Goal: Transaction & Acquisition: Download file/media

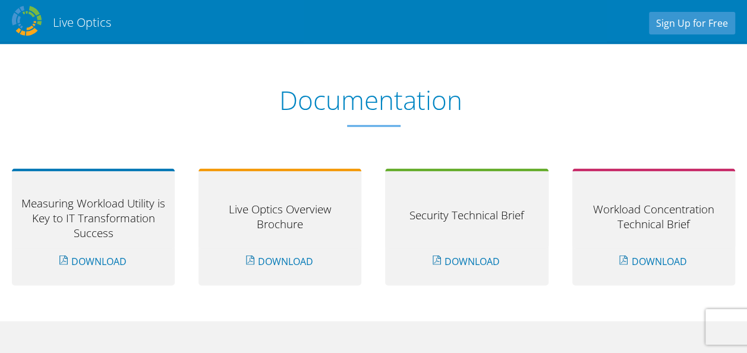
scroll to position [1069, 0]
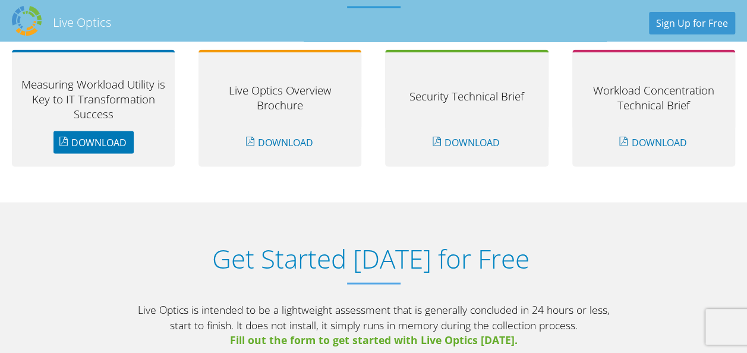
click at [112, 143] on link "Download" at bounding box center [93, 142] width 80 height 23
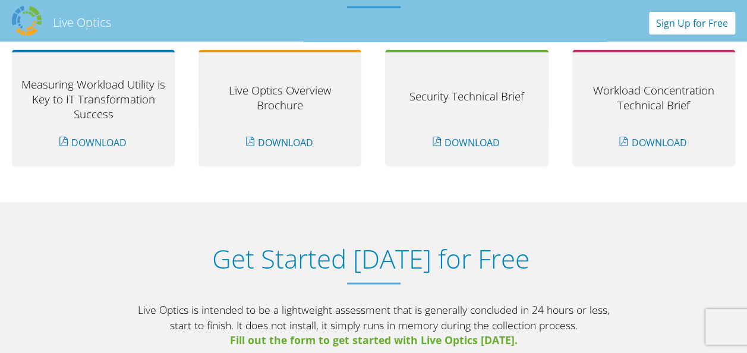
click at [709, 25] on link "Sign Up for Free" at bounding box center [692, 23] width 86 height 23
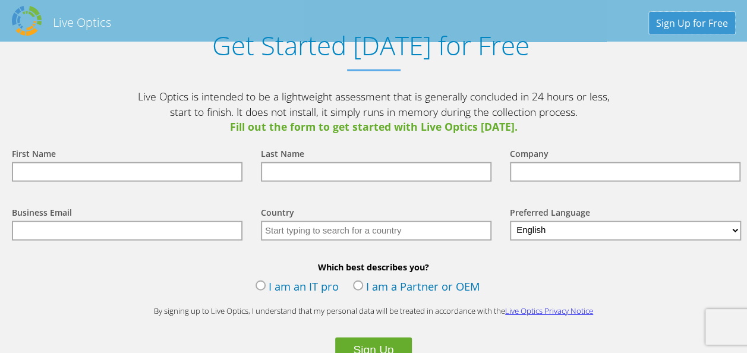
scroll to position [1353, 0]
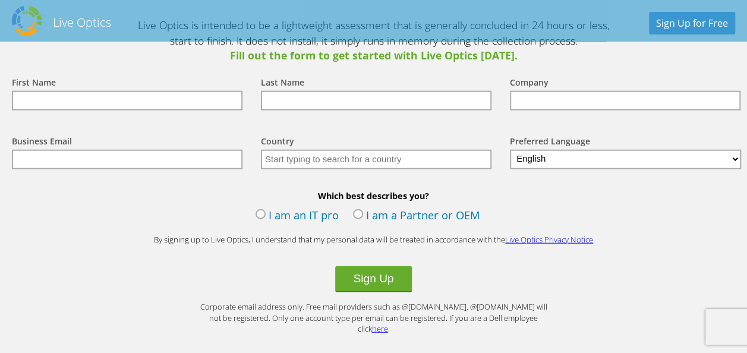
click at [261, 214] on label "I am an IT pro" at bounding box center [296, 216] width 83 height 18
click at [0, 0] on input "I am an IT pro" at bounding box center [0, 0] width 0 height 0
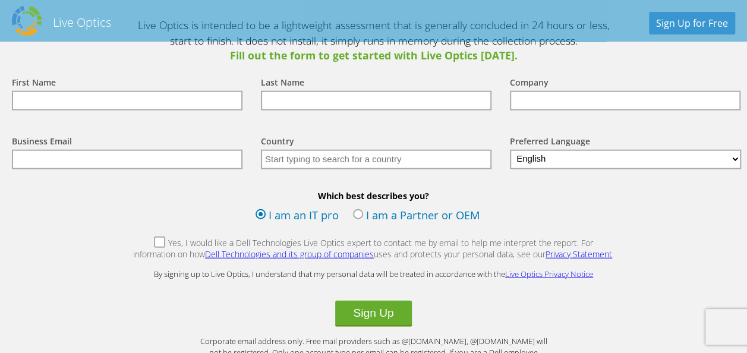
click at [141, 96] on input "text" at bounding box center [127, 101] width 231 height 20
type input "vijayakumar"
type input "s"
type input "s.vijayakumar@khazanajewellery.com"
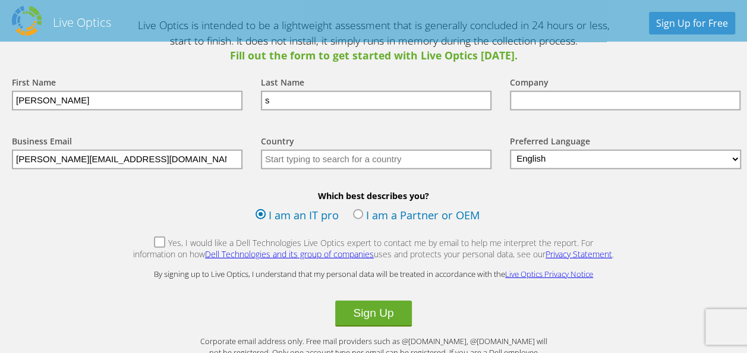
type input "India"
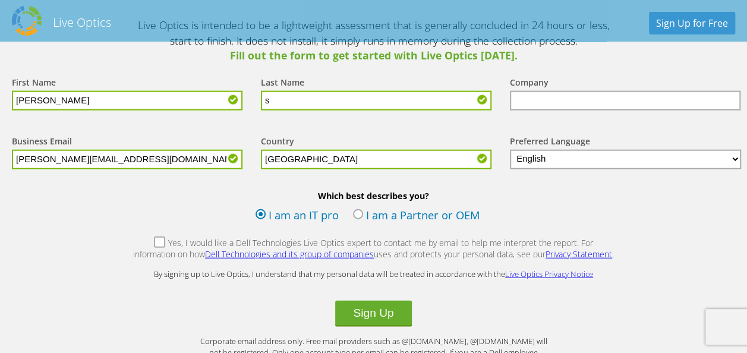
click at [543, 104] on input "text" at bounding box center [625, 101] width 231 height 20
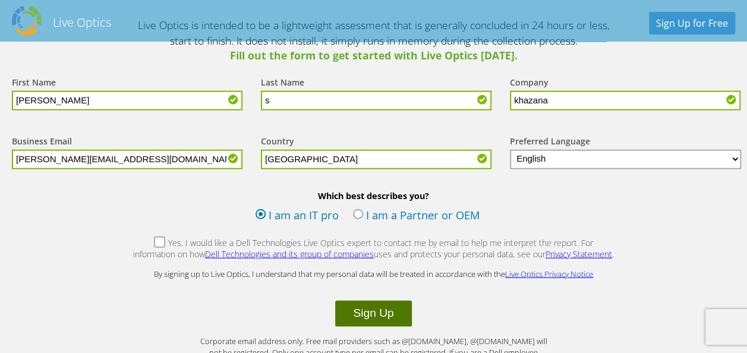
type input "khazana"
click at [373, 309] on button "Sign Up" at bounding box center [373, 314] width 76 height 26
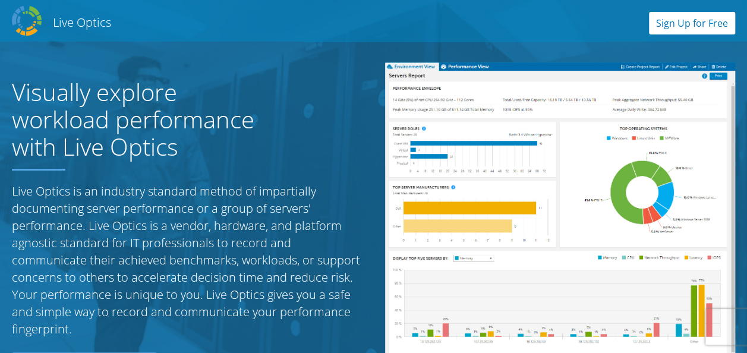
click at [667, 27] on link "Sign Up for Free" at bounding box center [692, 23] width 86 height 23
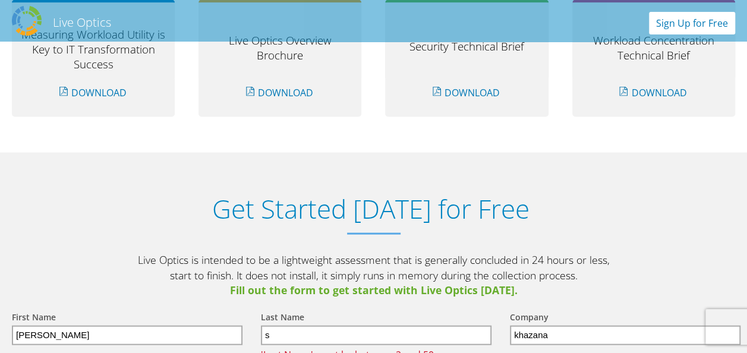
scroll to position [1235, 0]
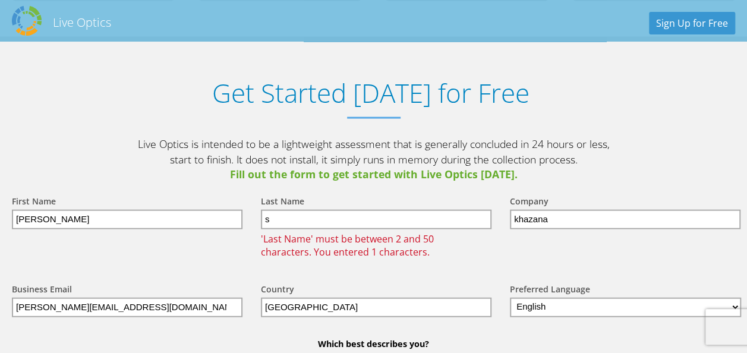
click at [393, 220] on input "s" at bounding box center [376, 220] width 231 height 20
click at [418, 188] on div "Last Name s 'Last Name' must be between 2 and 50 characters. You entered 1 char…" at bounding box center [373, 226] width 249 height 88
click at [351, 217] on input "s" at bounding box center [376, 220] width 231 height 20
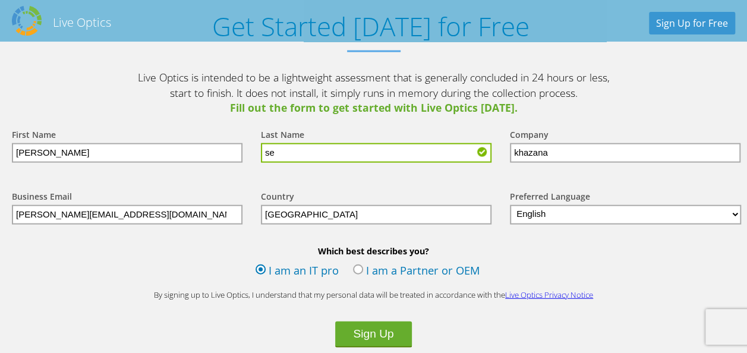
scroll to position [1353, 0]
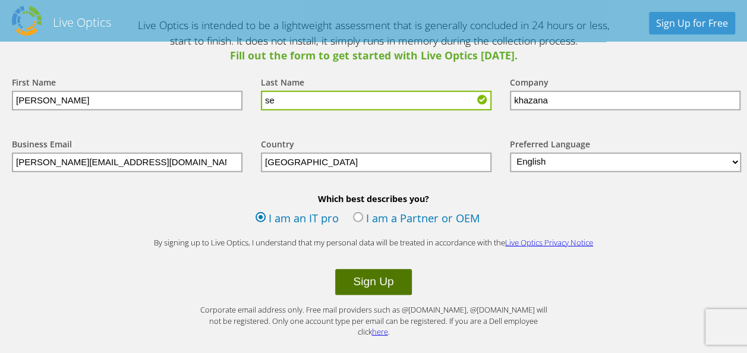
type input "se"
click at [390, 283] on button "Sign Up" at bounding box center [373, 282] width 76 height 26
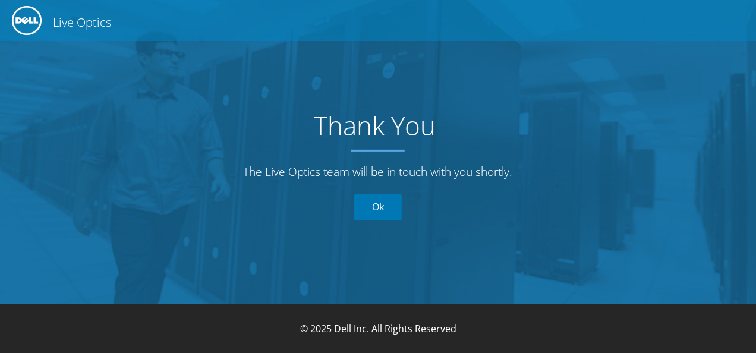
click at [385, 210] on link "Ok" at bounding box center [378, 207] width 48 height 26
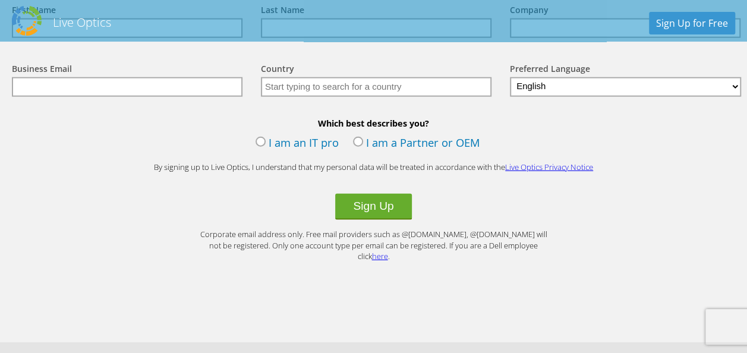
scroll to position [1566, 0]
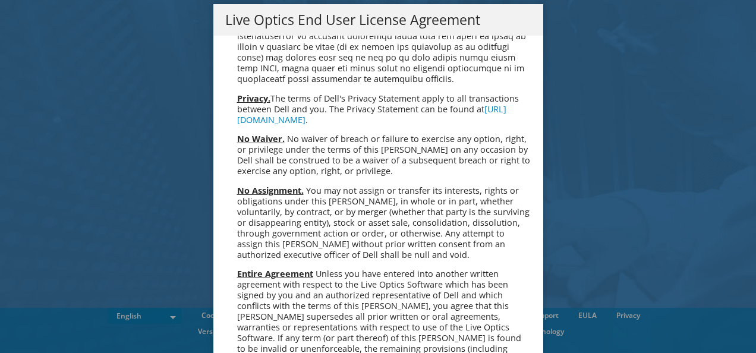
scroll to position [4493, 0]
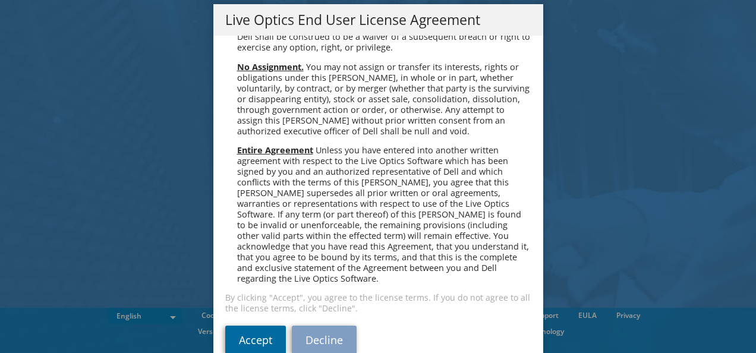
click at [260, 326] on link "Accept" at bounding box center [255, 340] width 61 height 29
click at [254, 326] on link "Accept" at bounding box center [255, 340] width 61 height 29
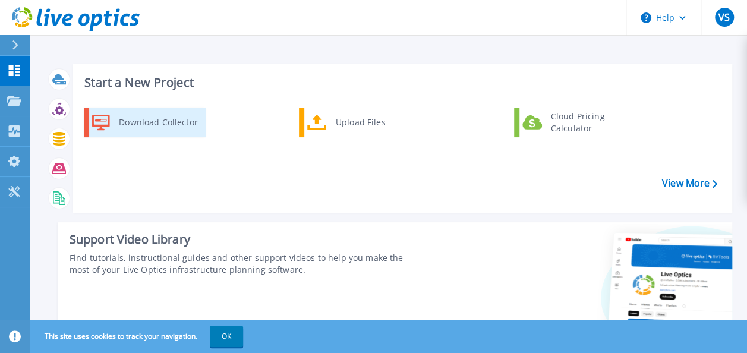
click at [143, 118] on div "Download Collector" at bounding box center [158, 123] width 90 height 24
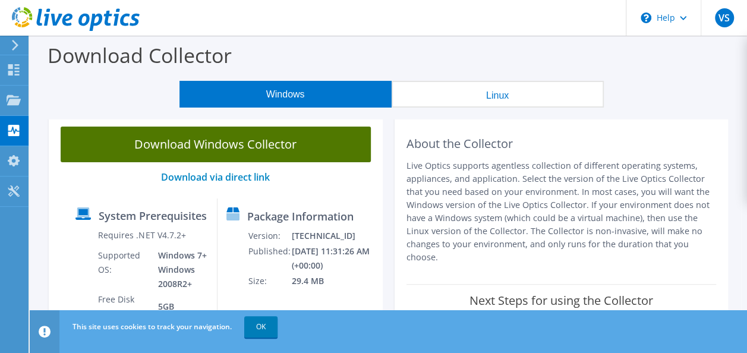
click at [283, 154] on link "Download Windows Collector" at bounding box center [216, 145] width 310 height 36
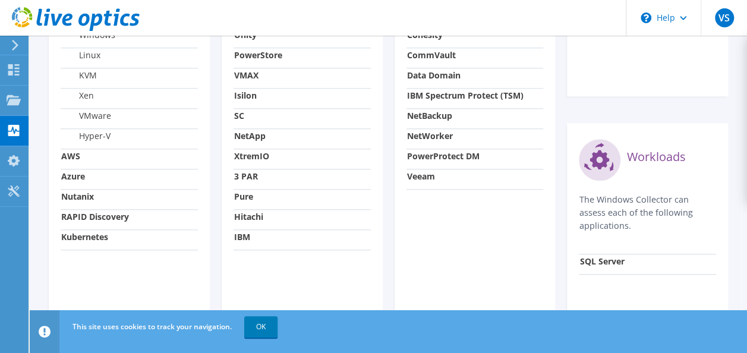
scroll to position [535, 0]
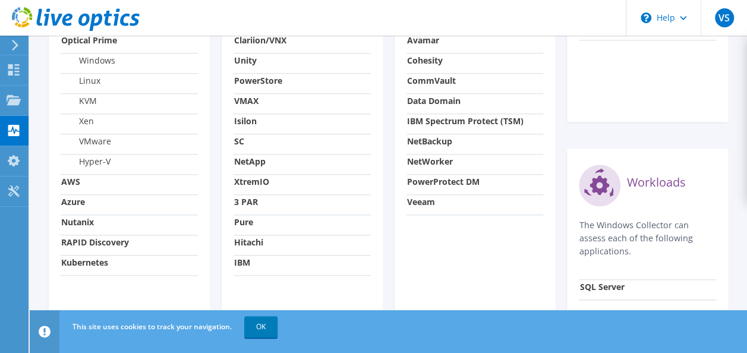
click at [84, 219] on strong "Nutanix" at bounding box center [77, 221] width 33 height 11
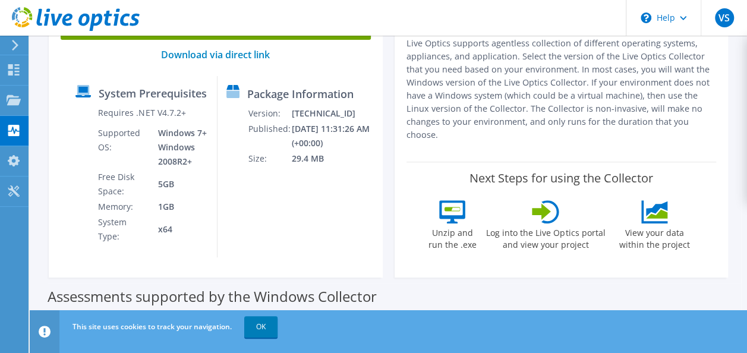
scroll to position [416, 0]
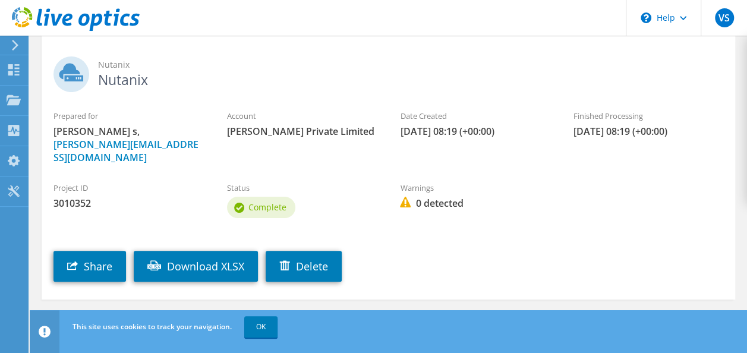
scroll to position [77, 0]
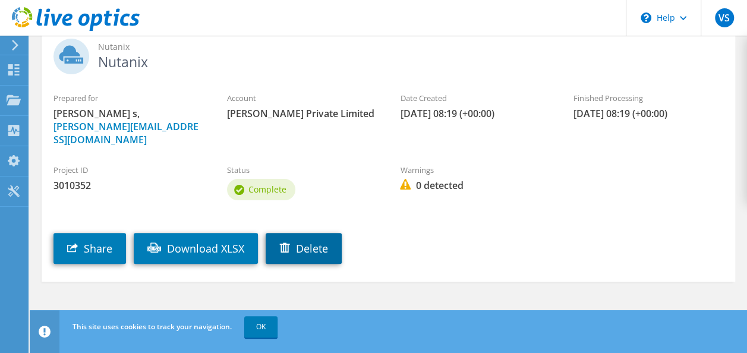
click at [329, 251] on link "Delete" at bounding box center [304, 248] width 76 height 31
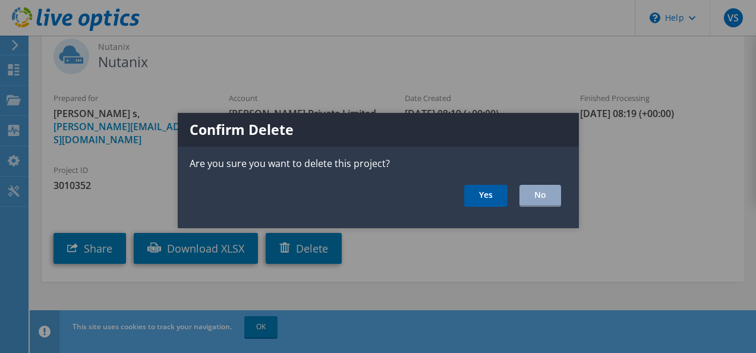
click at [480, 202] on link "Yes" at bounding box center [485, 196] width 43 height 22
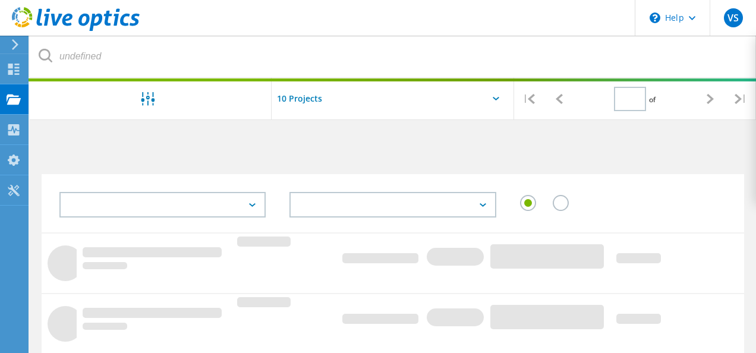
type input "1"
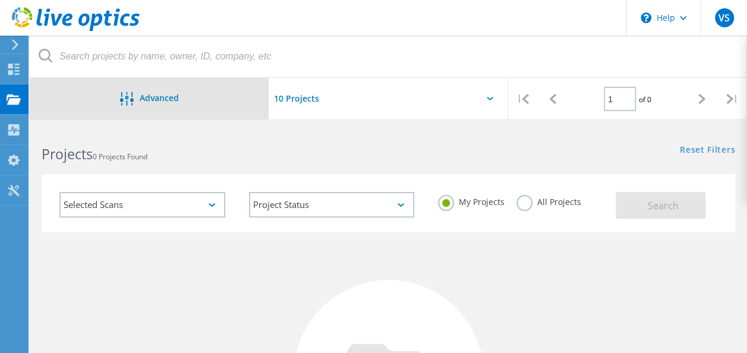
click at [154, 97] on span "Advanced" at bounding box center [159, 98] width 39 height 8
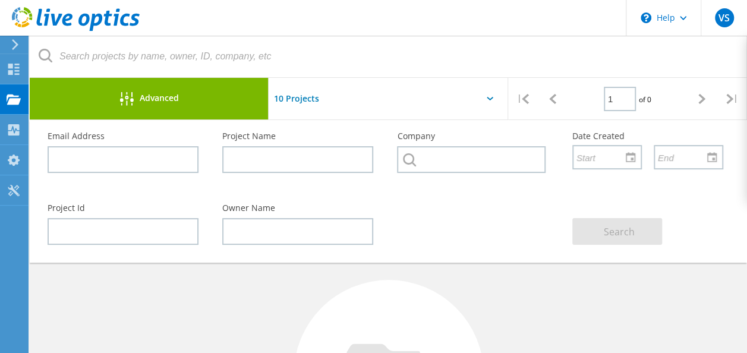
click at [326, 106] on input "text" at bounding box center [328, 99] width 119 height 42
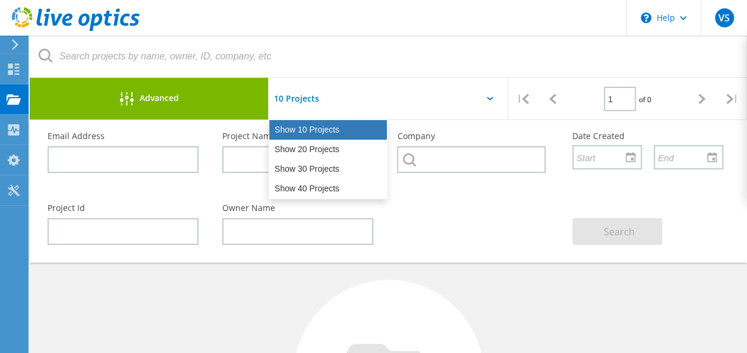
click at [320, 134] on div "Show 10 Projects" at bounding box center [328, 130] width 118 height 20
type input "Show 10 Projects"
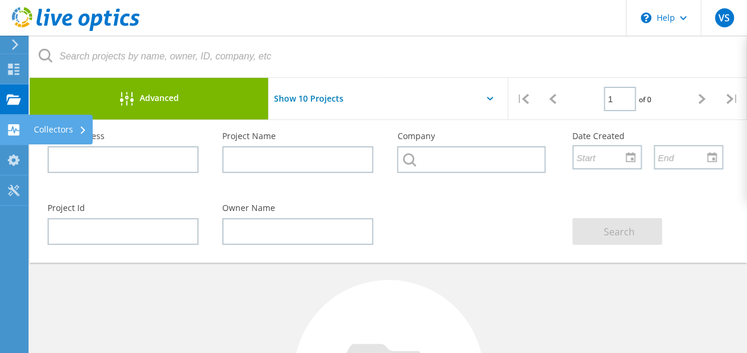
click at [12, 129] on use at bounding box center [13, 129] width 11 height 11
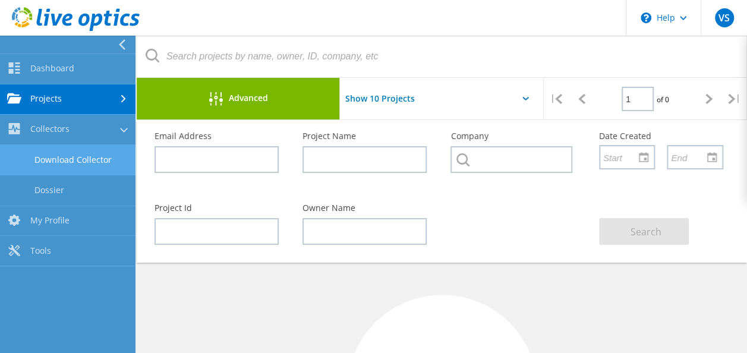
click at [74, 157] on link "Download Collector" at bounding box center [67, 160] width 135 height 30
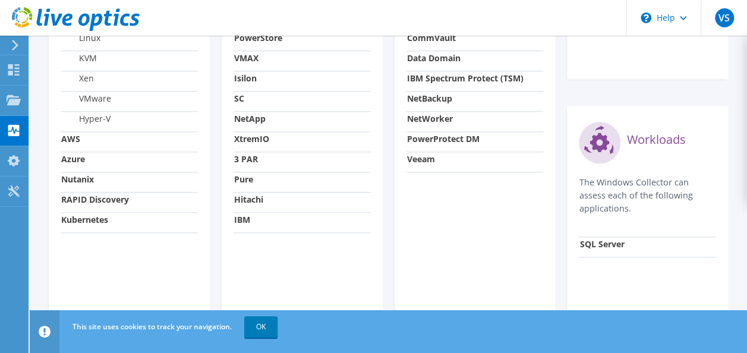
scroll to position [611, 0]
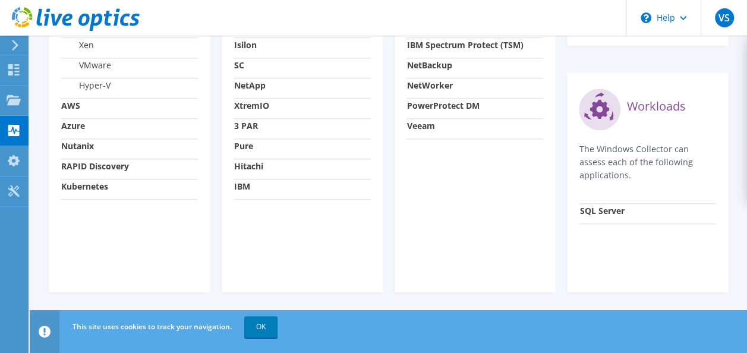
click at [610, 109] on circle at bounding box center [600, 110] width 42 height 42
click at [251, 322] on link "OK" at bounding box center [260, 326] width 33 height 21
